Goal: Use online tool/utility: Utilize a website feature to perform a specific function

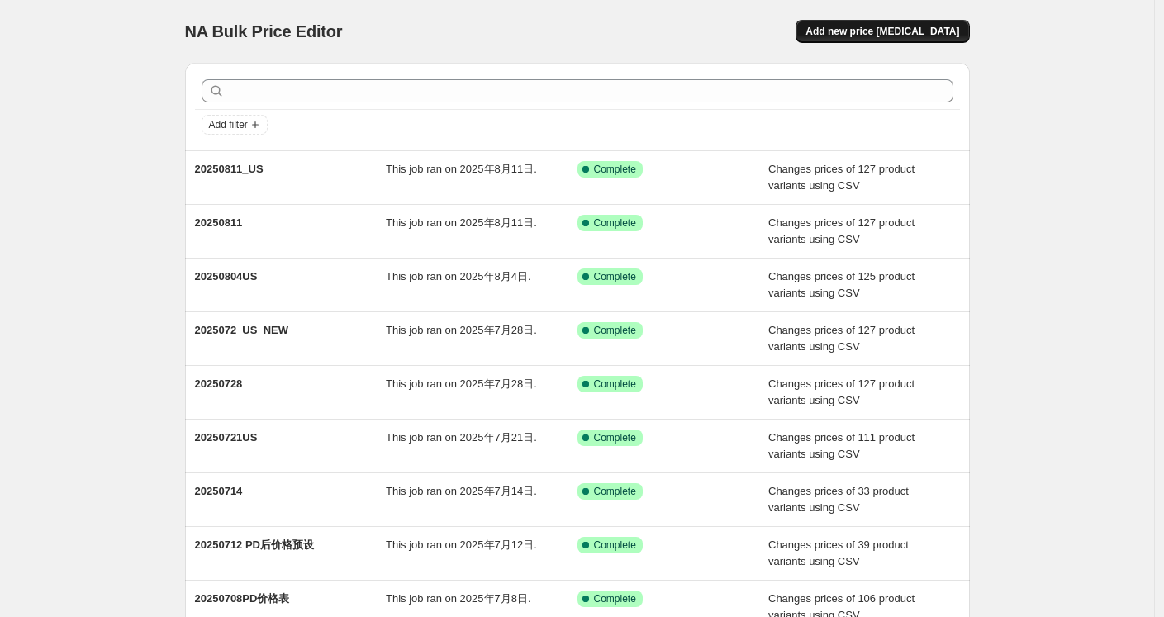
click at [883, 26] on span "Add new price [MEDICAL_DATA]" at bounding box center [883, 31] width 154 height 13
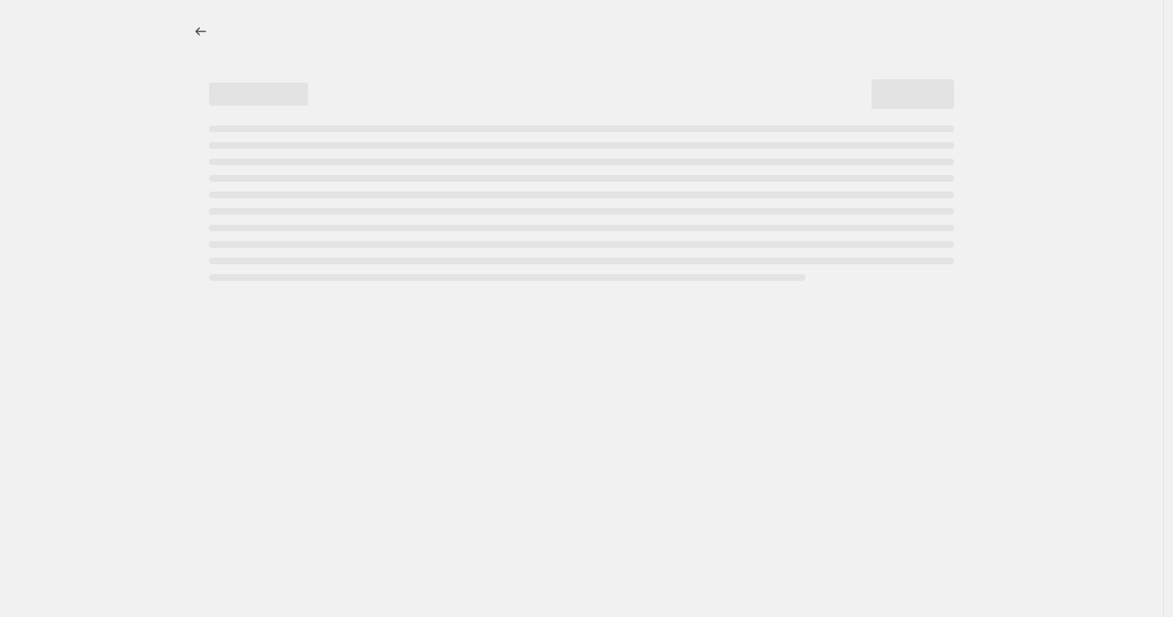
select select "percentage"
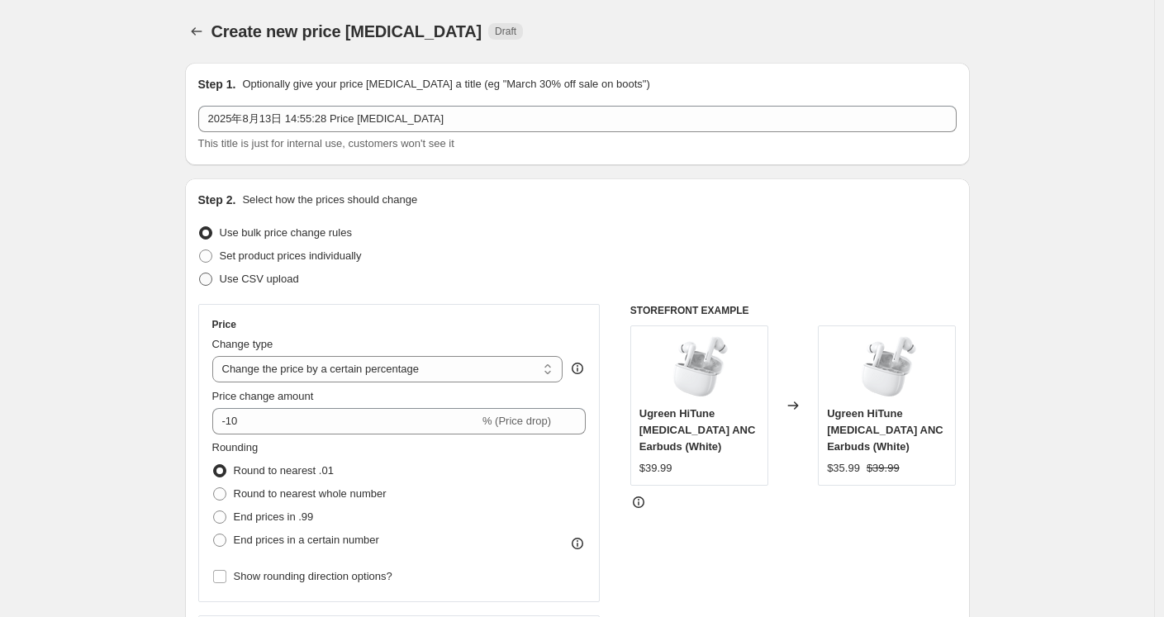
click at [270, 278] on span "Use CSV upload" at bounding box center [259, 279] width 79 height 12
click at [200, 274] on input "Use CSV upload" at bounding box center [199, 273] width 1 height 1
radio input "true"
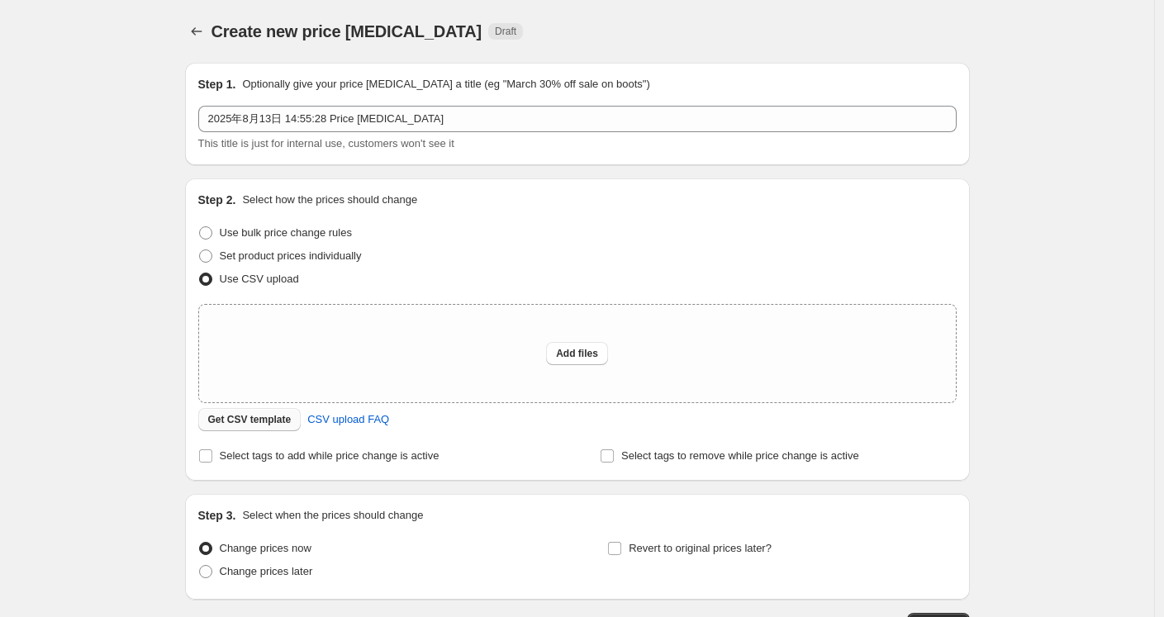
click at [273, 416] on span "Get CSV template" at bounding box center [249, 419] width 83 height 13
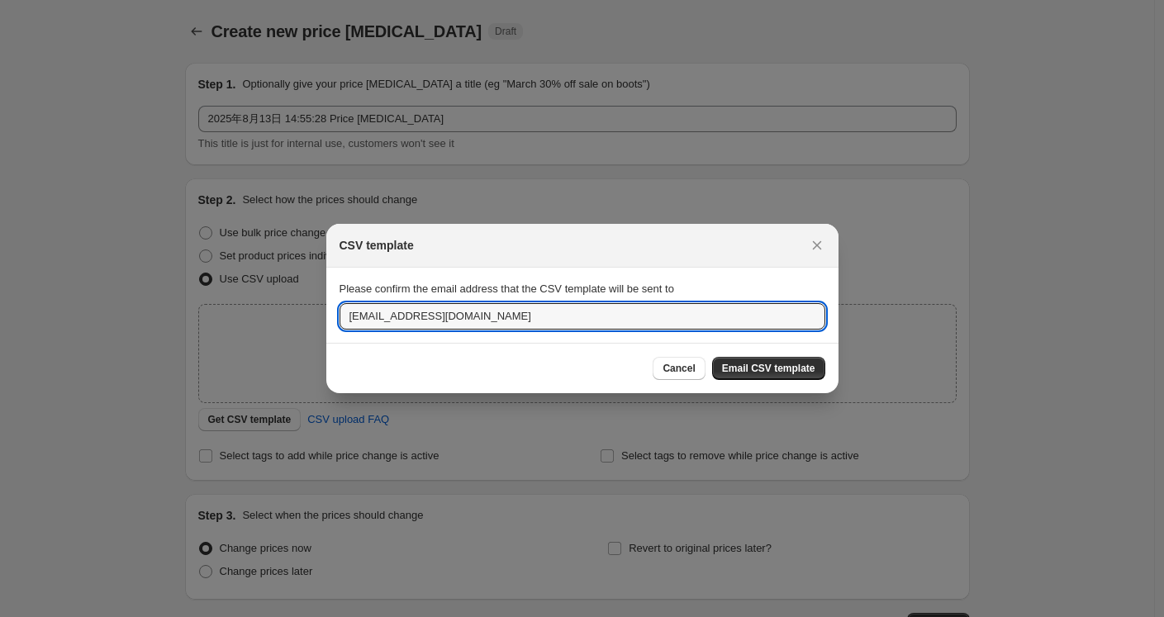
drag, startPoint x: 382, startPoint y: 317, endPoint x: 316, endPoint y: 316, distance: 66.1
type input "[EMAIL_ADDRESS][DOMAIN_NAME]"
click at [770, 375] on button "Email CSV template" at bounding box center [768, 368] width 113 height 23
